Goal: Navigation & Orientation: Find specific page/section

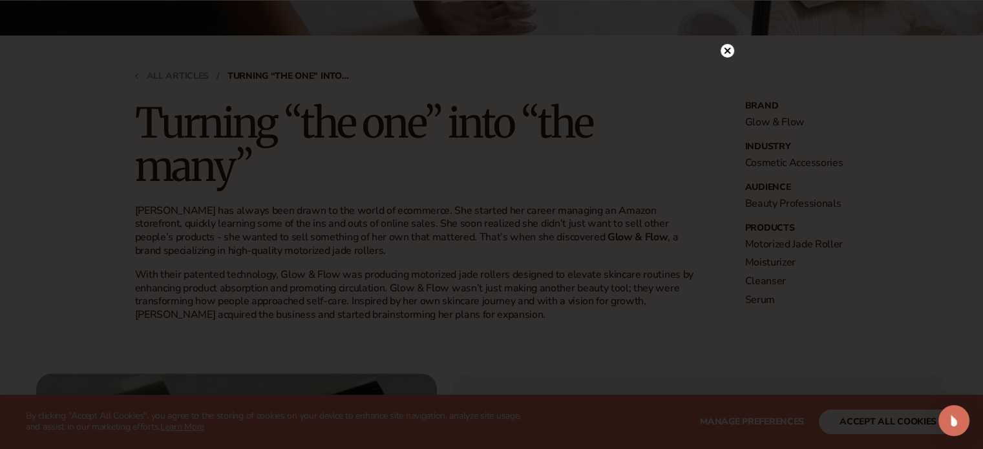
scroll to position [323, 0]
click at [725, 75] on icon at bounding box center [727, 77] width 6 height 6
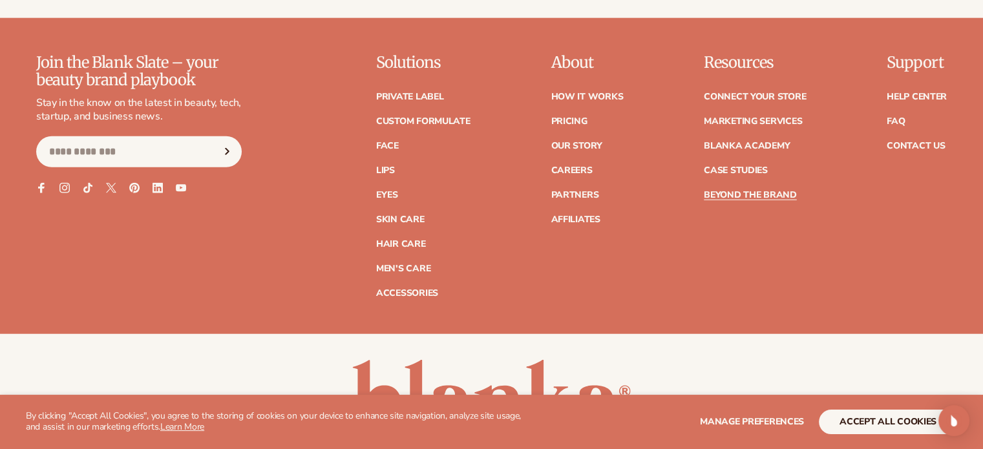
scroll to position [3295, 0]
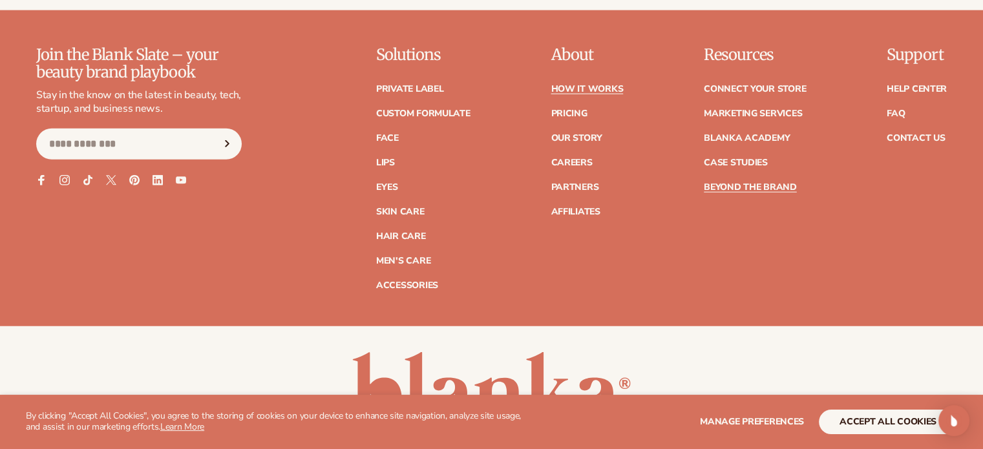
click at [605, 90] on link "How It Works" at bounding box center [587, 89] width 72 height 9
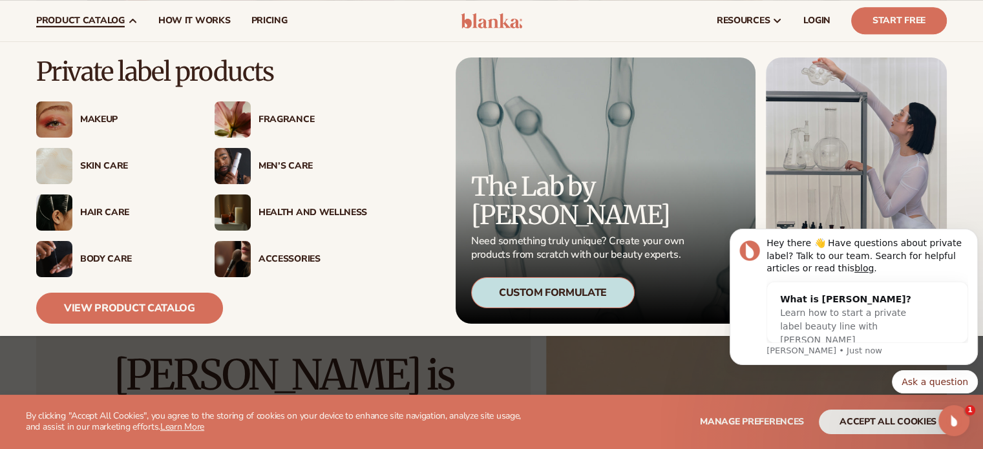
scroll to position [969, 0]
click at [110, 172] on div "Skin Care" at bounding box center [112, 166] width 152 height 36
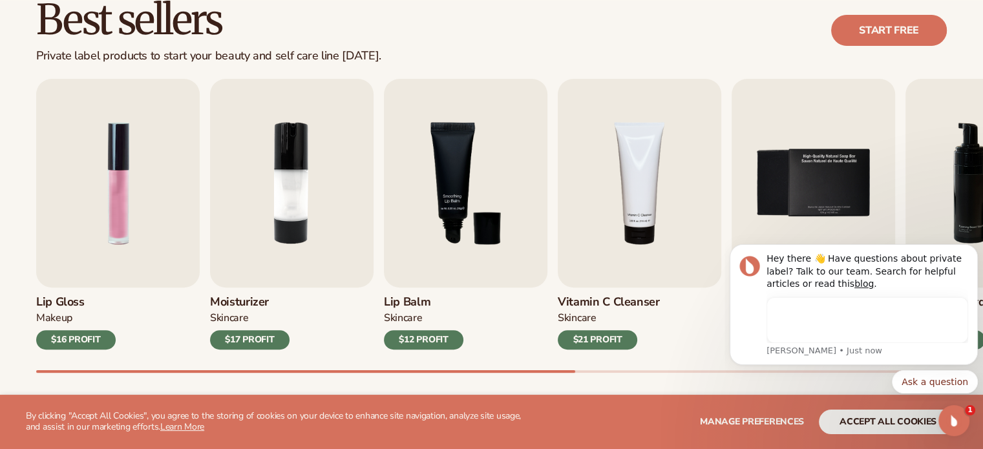
scroll to position [452, 0]
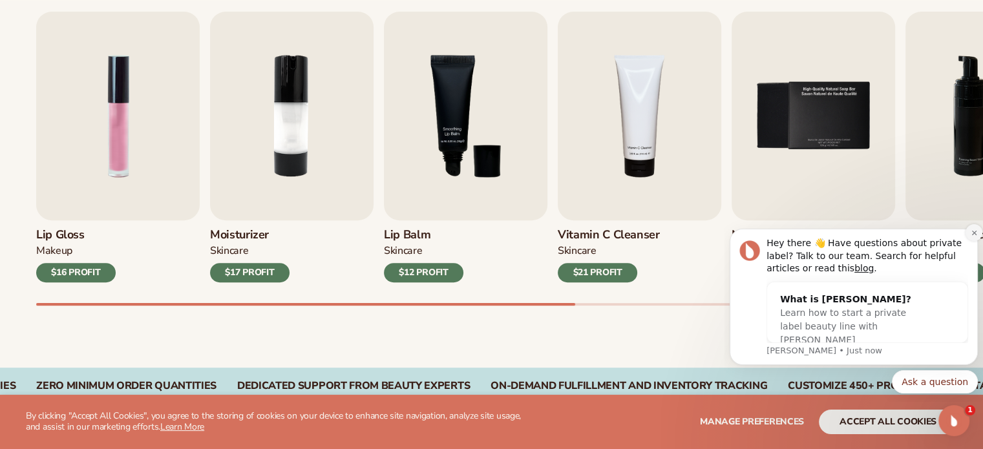
click at [972, 236] on button "Dismiss notification" at bounding box center [973, 232] width 17 height 17
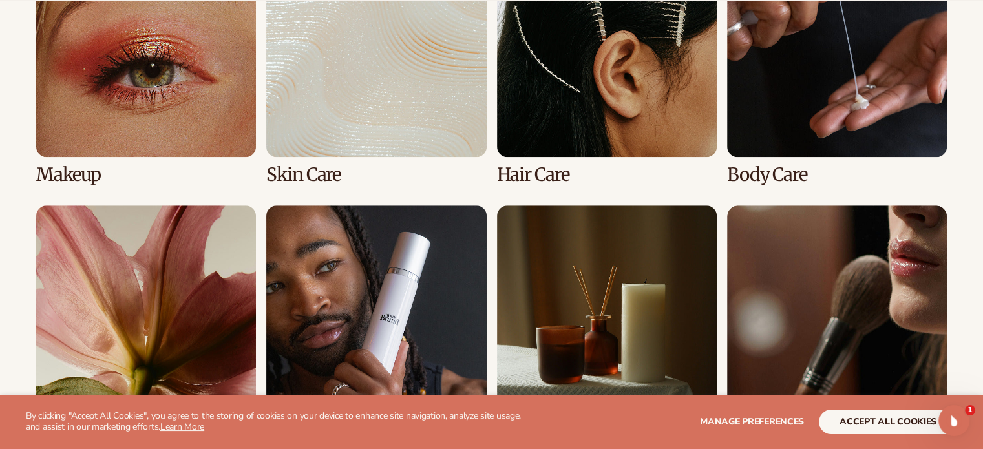
scroll to position [1163, 0]
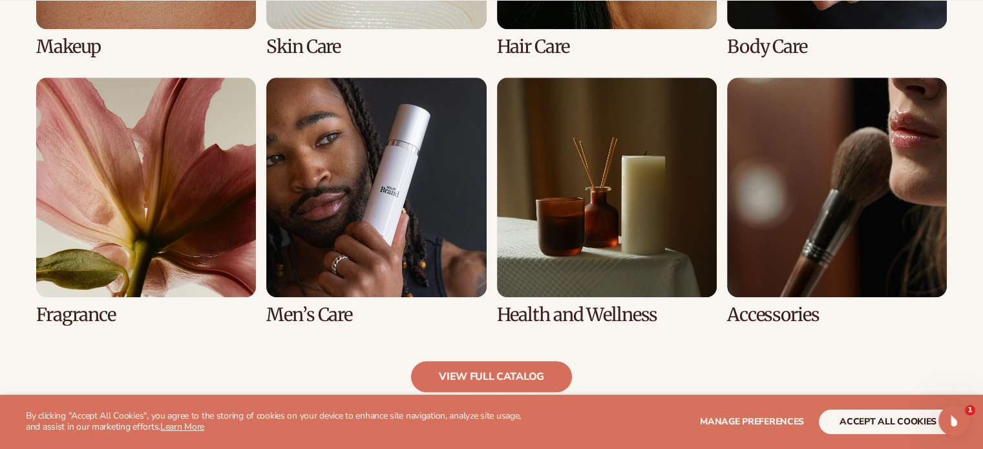
click at [565, 219] on link "7 / 8" at bounding box center [607, 201] width 220 height 247
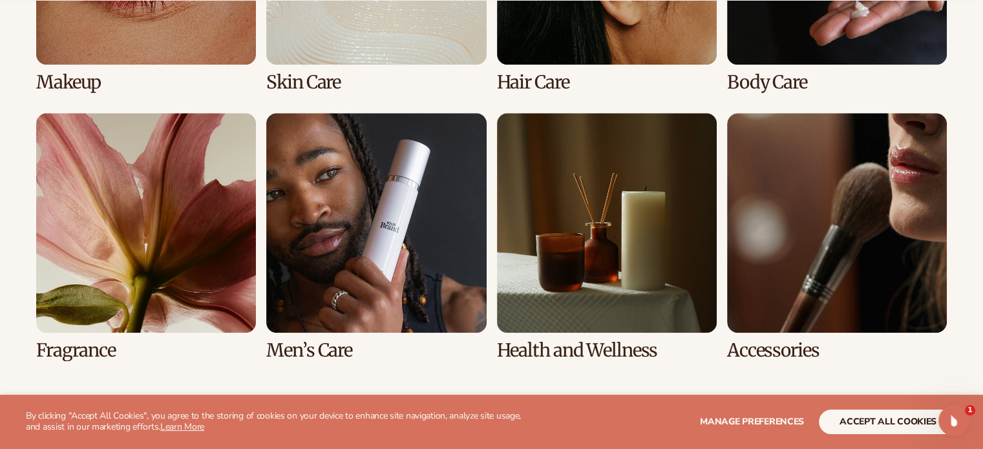
scroll to position [1422, 0]
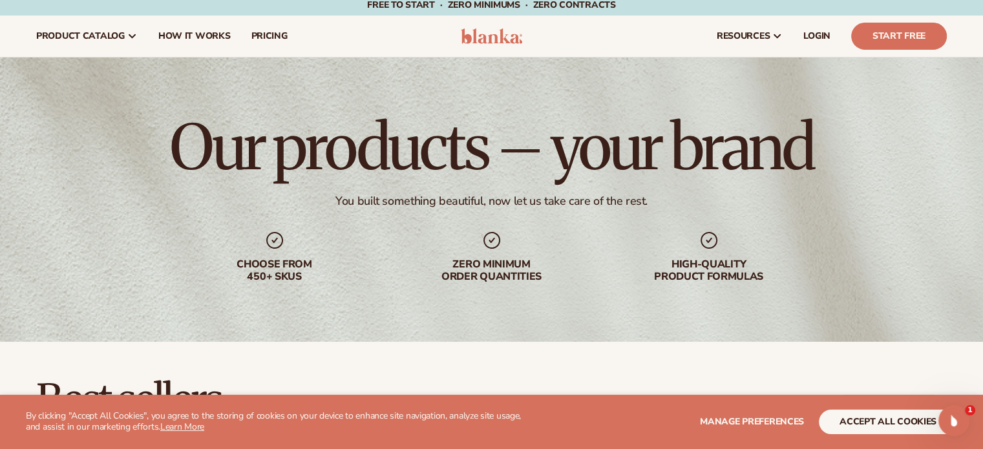
scroll to position [0, 0]
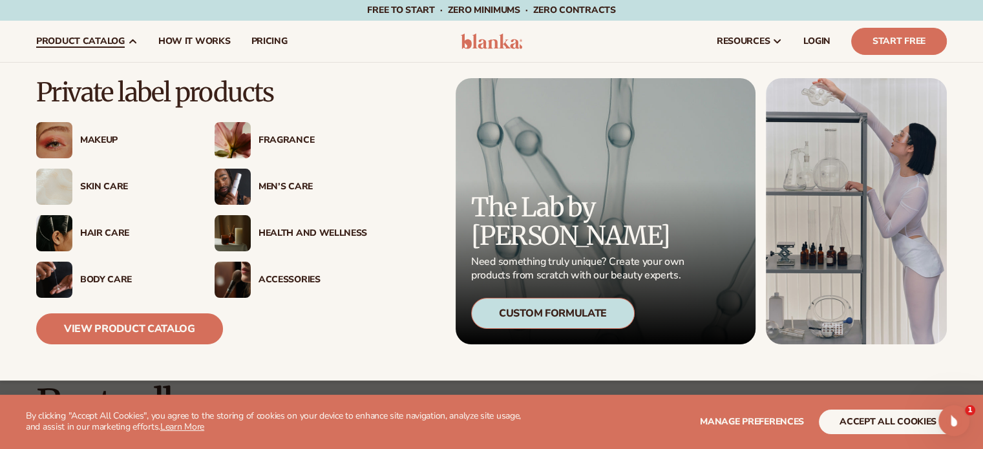
click at [271, 232] on div "Health And Wellness" at bounding box center [312, 233] width 109 height 11
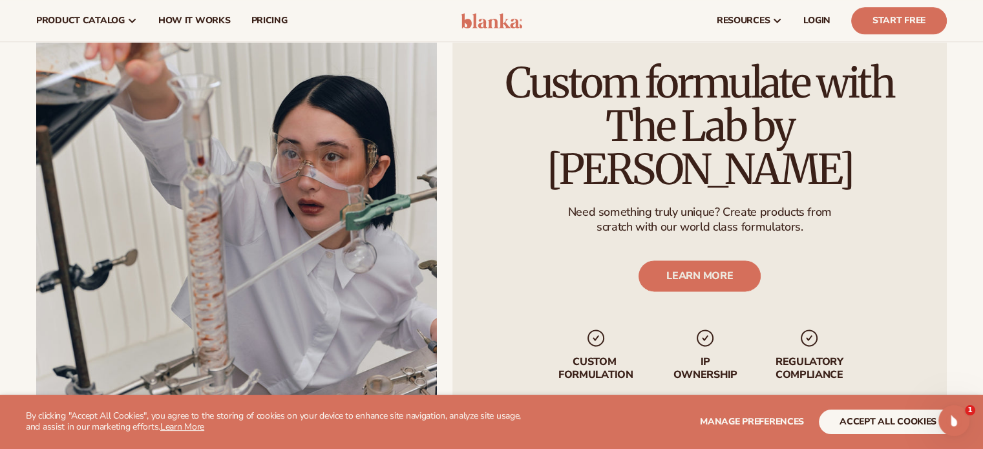
scroll to position [1486, 0]
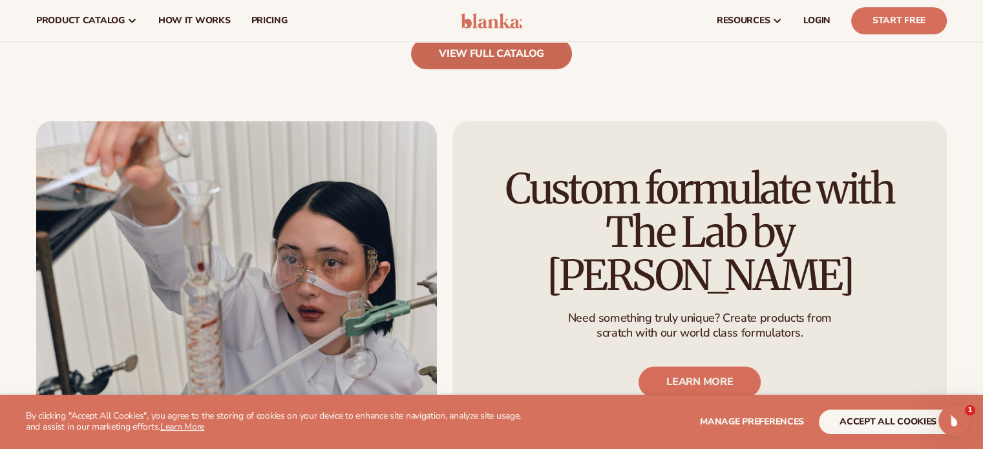
click at [468, 54] on link "view full catalog" at bounding box center [491, 53] width 161 height 31
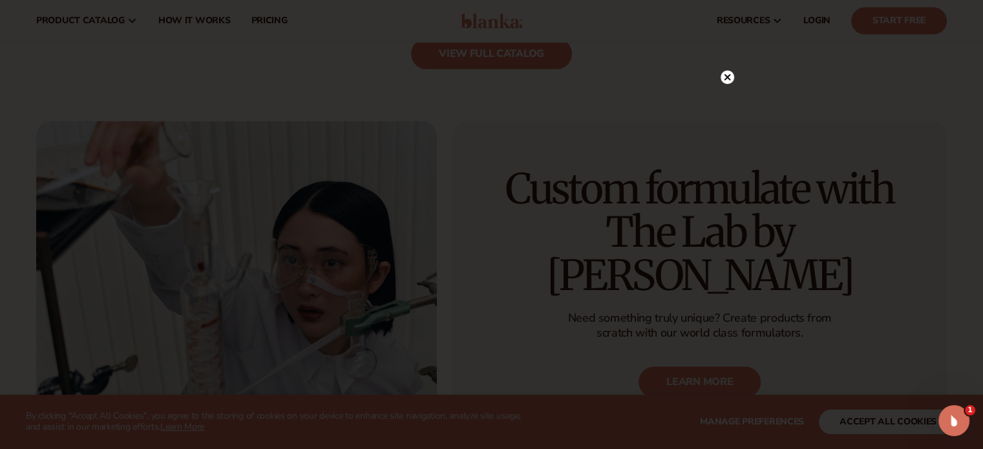
click at [725, 75] on icon at bounding box center [727, 77] width 14 height 14
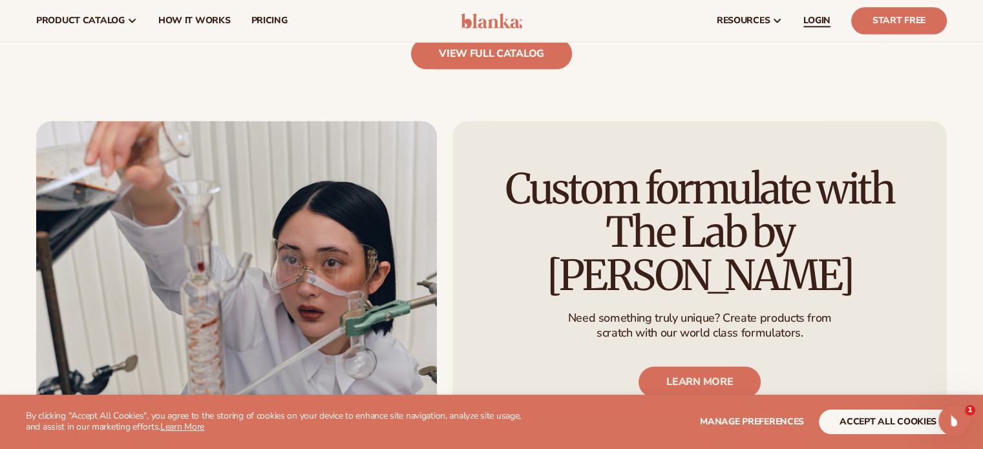
click at [822, 21] on span "LOGIN" at bounding box center [816, 21] width 27 height 10
